Goal: Check status: Check status

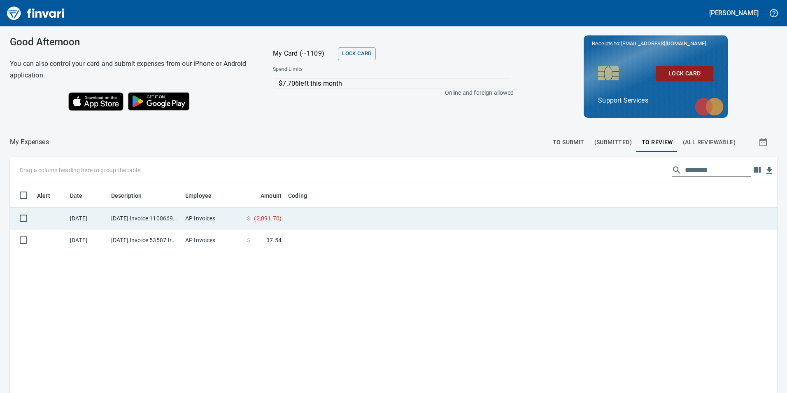
click at [210, 219] on td "AP Invoices" at bounding box center [213, 219] width 62 height 22
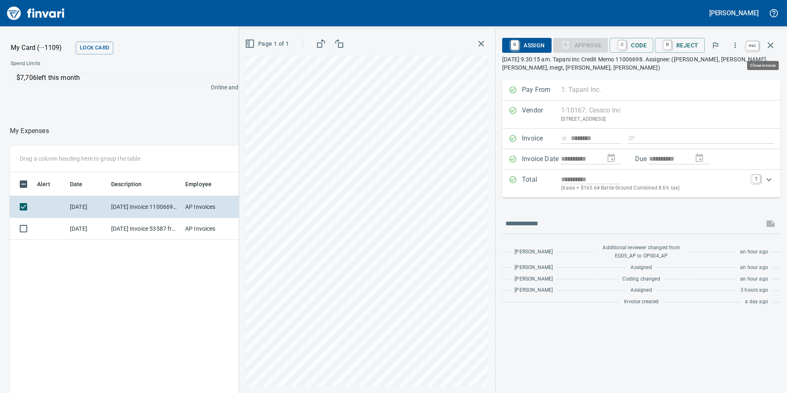
scroll to position [296, 549]
click at [774, 40] on button "button" at bounding box center [771, 45] width 20 height 20
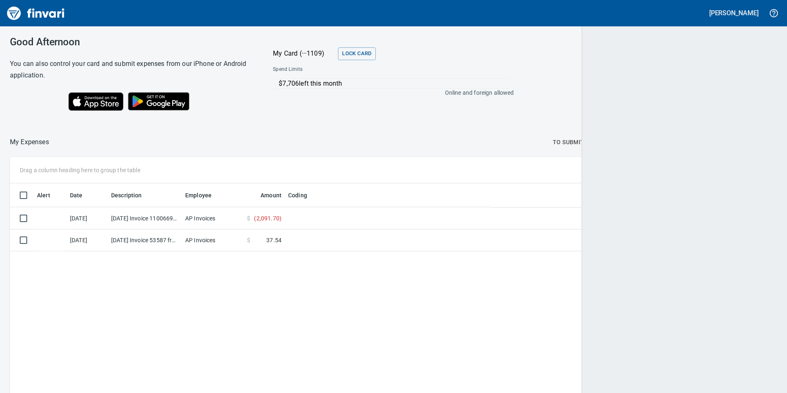
scroll to position [296, 754]
